Goal: Find specific page/section: Find specific page/section

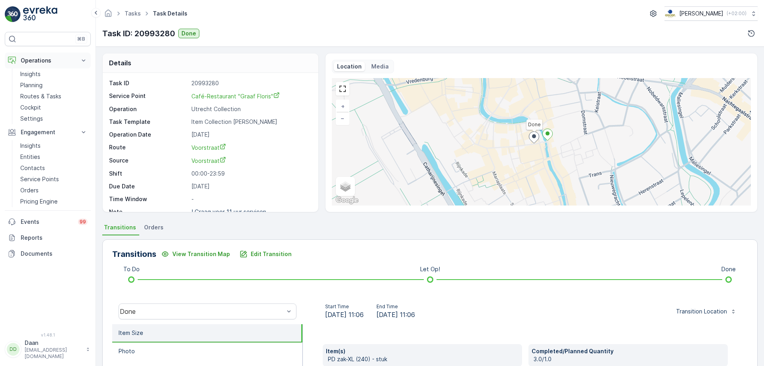
scroll to position [10, 0]
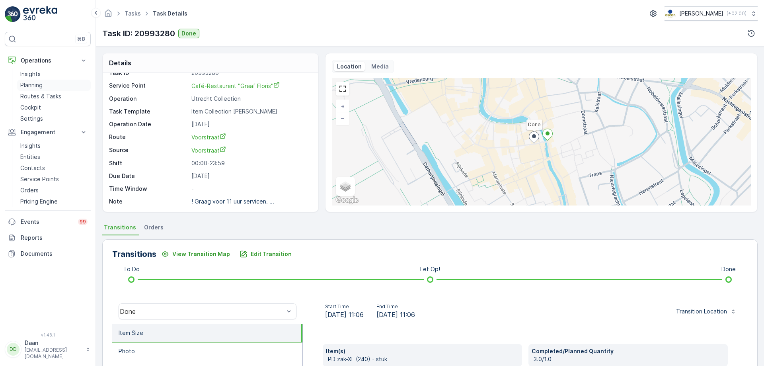
click at [35, 87] on p "Planning" at bounding box center [31, 85] width 22 height 8
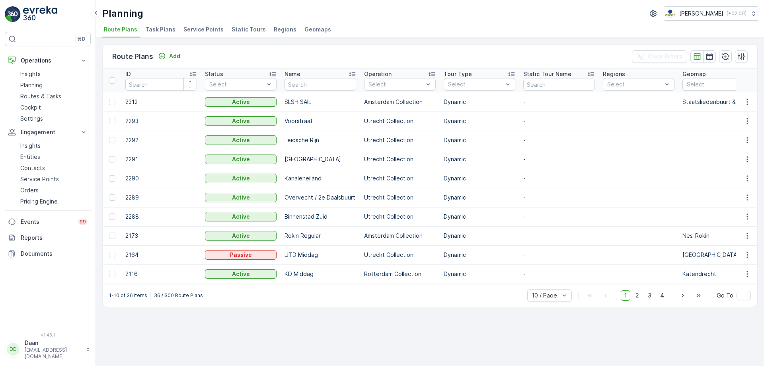
click at [165, 30] on span "Task Plans" at bounding box center [160, 29] width 30 height 8
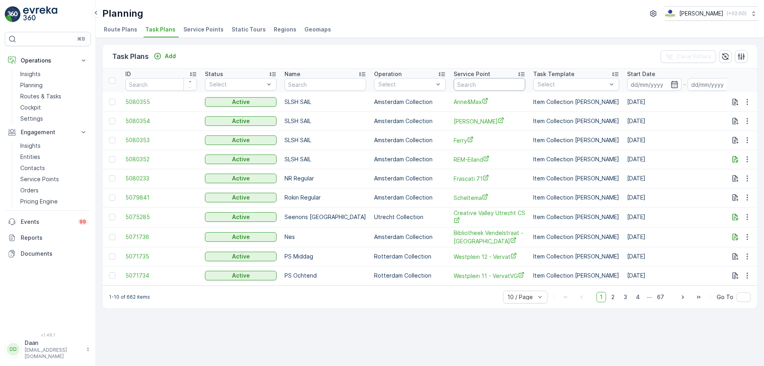
click at [468, 85] on input "text" at bounding box center [490, 84] width 72 height 13
type input "graaf"
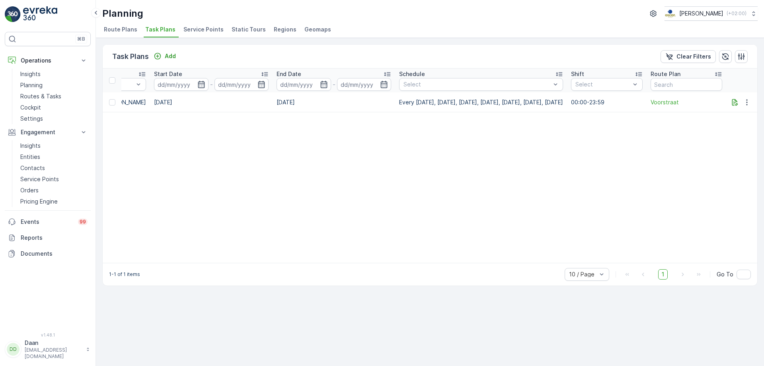
scroll to position [0, 485]
